Goal: Task Accomplishment & Management: Use online tool/utility

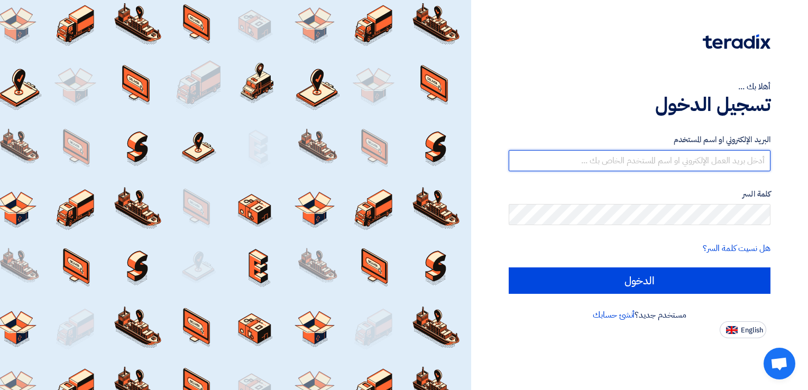
click at [673, 161] on input "text" at bounding box center [640, 160] width 262 height 21
type input "[EMAIL_ADDRESS][DOMAIN_NAME]"
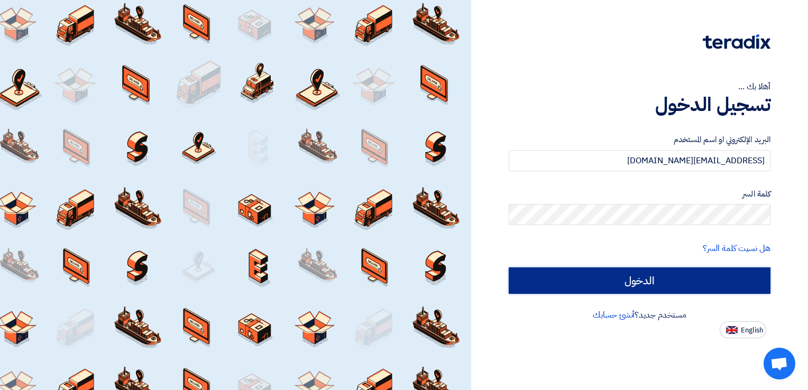
click at [725, 287] on input "الدخول" at bounding box center [640, 281] width 262 height 26
type input "Sign in"
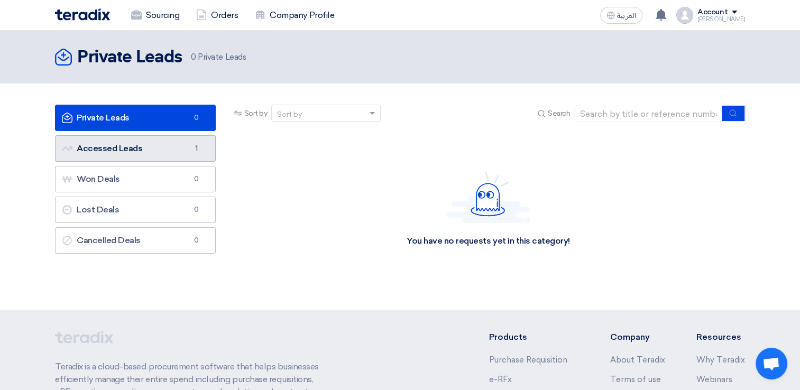
click at [121, 153] on link "Accessed Leads Accessed Leads 1" at bounding box center [135, 148] width 161 height 26
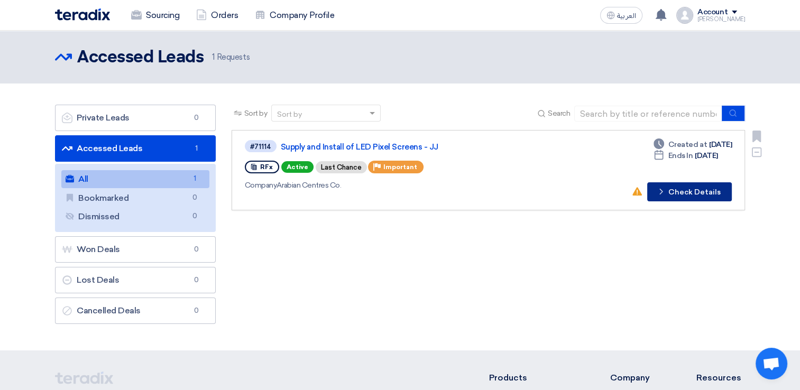
click at [666, 195] on icon "Check details" at bounding box center [661, 192] width 10 height 10
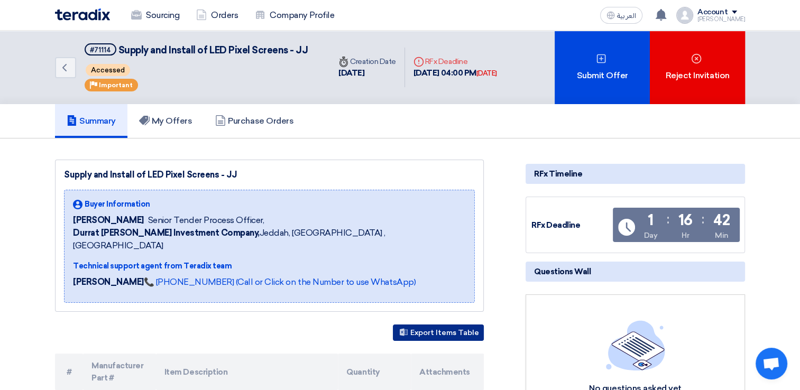
click at [438, 325] on button "Export Items Table" at bounding box center [438, 333] width 91 height 16
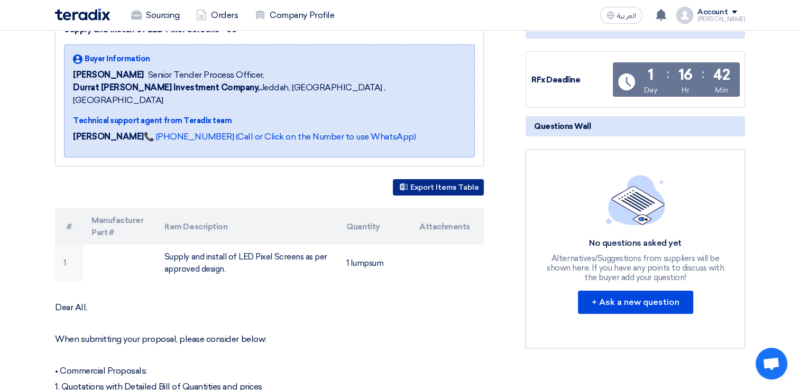
scroll to position [148, 0]
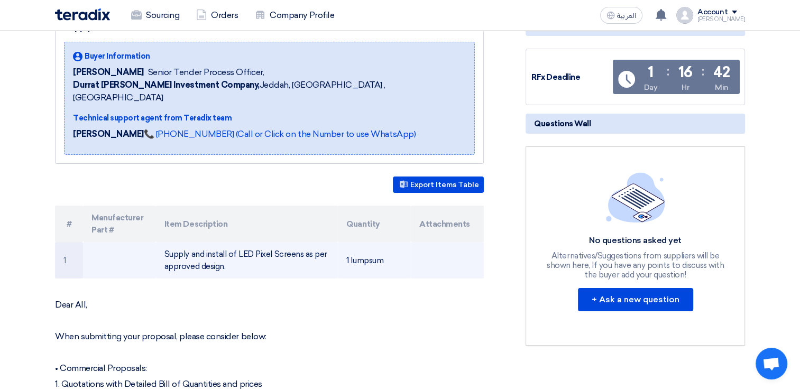
click at [192, 251] on td "Supply and install of LED Pixel Screens as per approved design." at bounding box center [247, 260] width 182 height 36
drag, startPoint x: 192, startPoint y: 251, endPoint x: 198, endPoint y: 252, distance: 6.0
click at [198, 252] on td "Supply and install of LED Pixel Screens as per approved design." at bounding box center [247, 260] width 182 height 36
click at [61, 251] on td "1" at bounding box center [69, 260] width 28 height 36
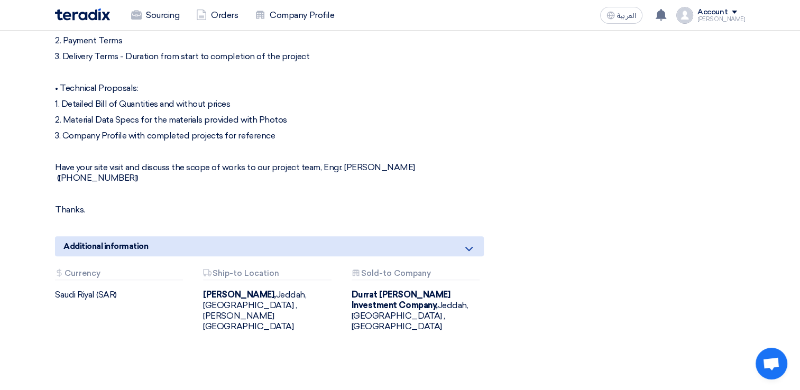
scroll to position [512, 0]
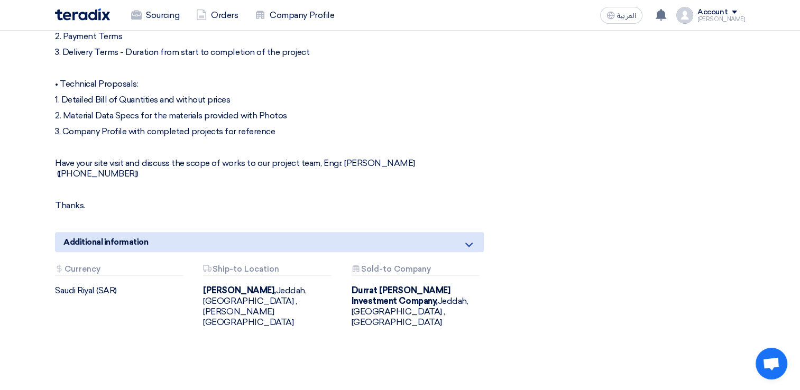
click at [88, 272] on div "Attachments Currency [GEOGRAPHIC_DATA] (SAR)" at bounding box center [121, 296] width 148 height 63
click at [476, 232] on div "Additional information" at bounding box center [269, 242] width 429 height 20
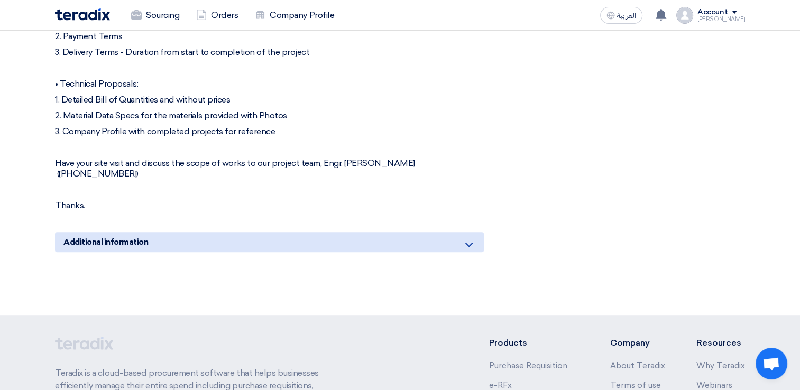
click at [476, 232] on div "Additional information" at bounding box center [269, 242] width 429 height 20
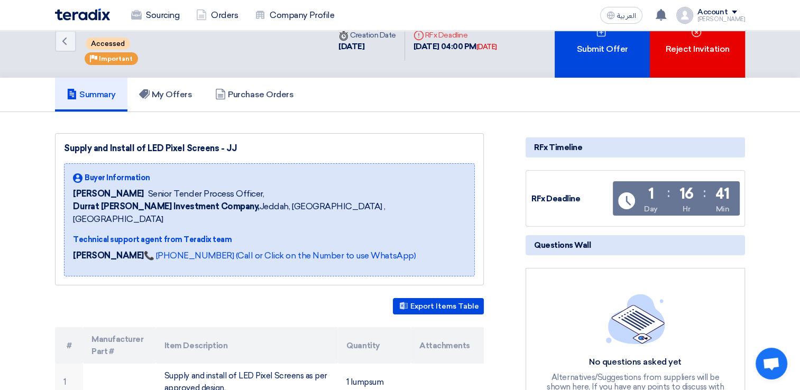
scroll to position [26, 0]
click at [165, 91] on h5 "My Offers" at bounding box center [165, 95] width 53 height 11
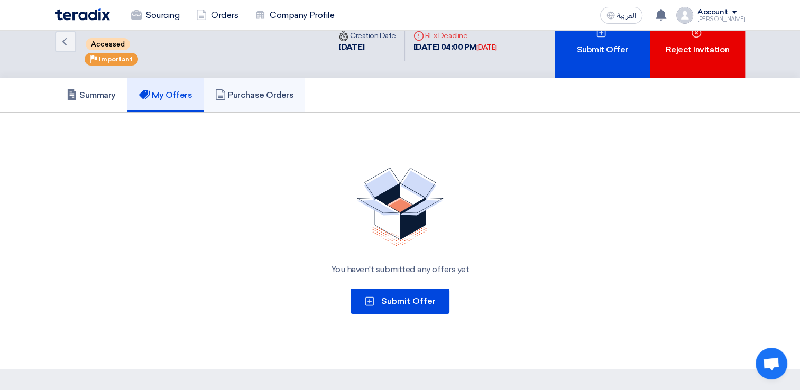
click at [266, 98] on h5 "Purchase Orders" at bounding box center [254, 95] width 78 height 11
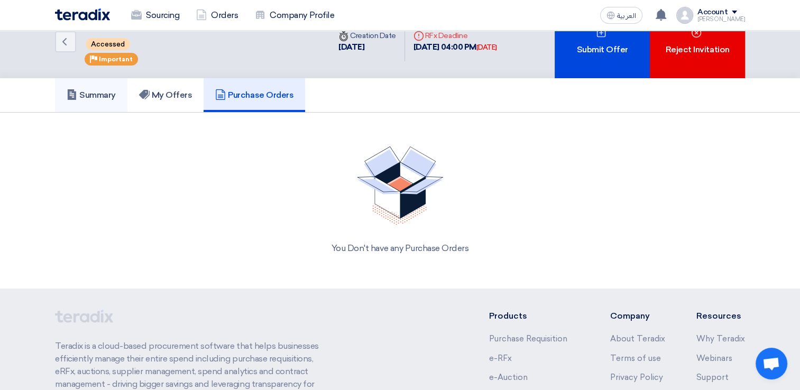
click at [95, 92] on h5 "Summary" at bounding box center [91, 95] width 49 height 11
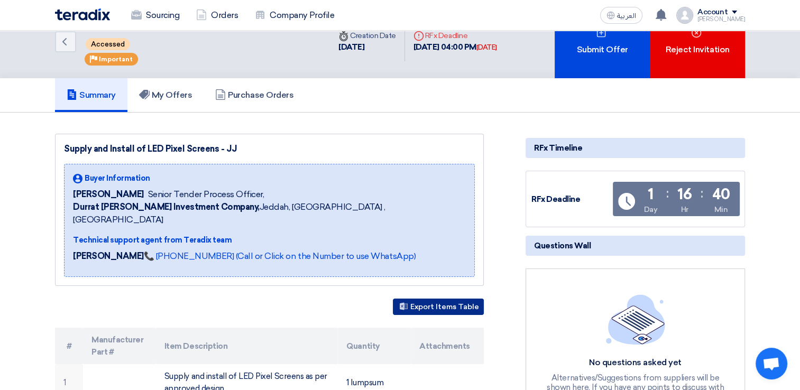
click at [410, 299] on button "Export Items Table" at bounding box center [438, 307] width 91 height 16
